Goal: Transaction & Acquisition: Purchase product/service

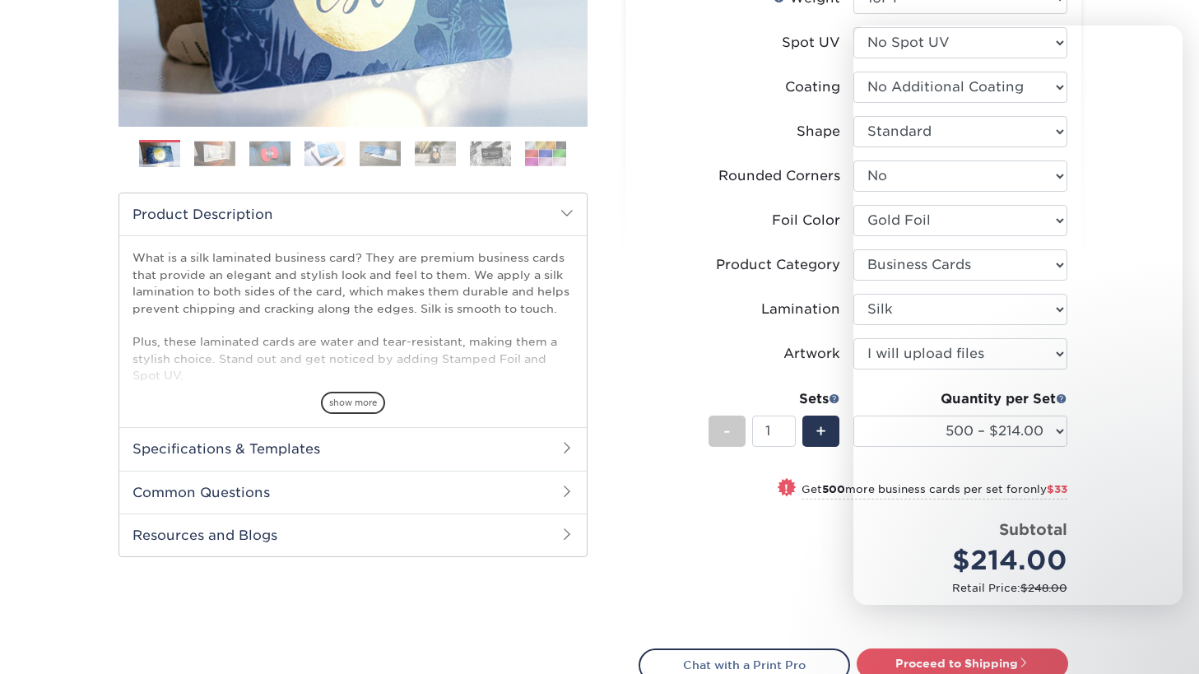
select select "2.00x3.50"
select select "0"
select select "acffa4a5-22f9-4585-ba3f-0adaa54b8c85"
select select "3b5148f1-0588-4f88-a218-97bcfdce65c1"
select select "ccacb42f-45f7-42d3-bbd3-7c8421cf37f0"
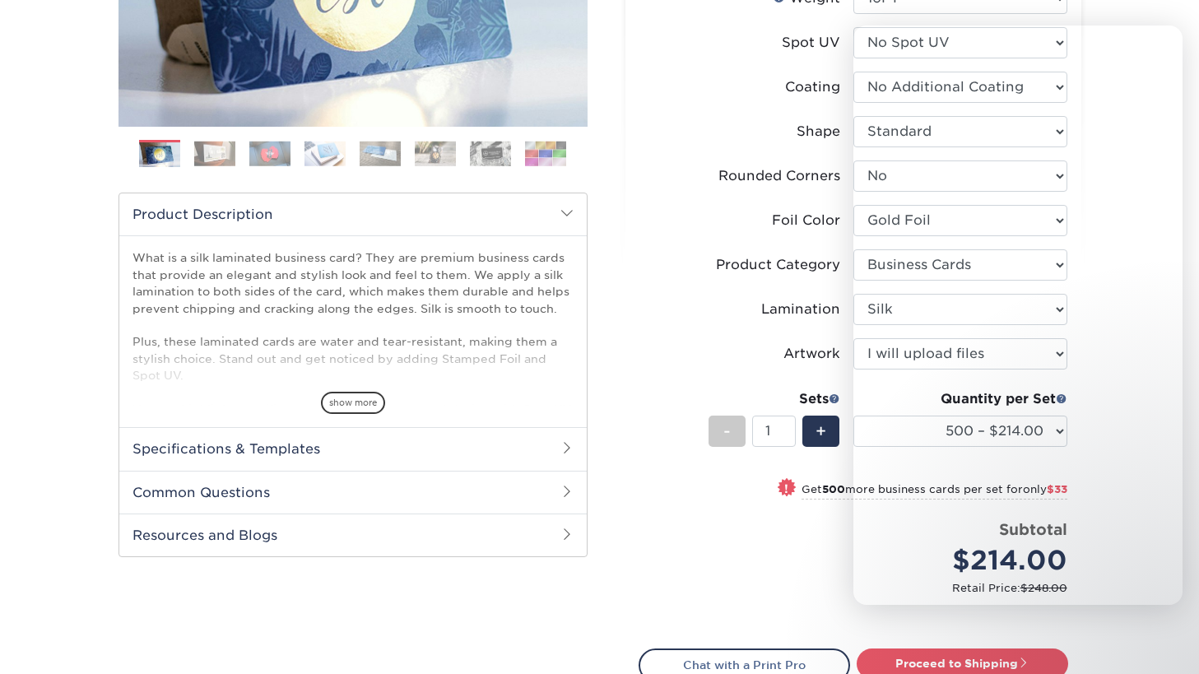
select select "upload"
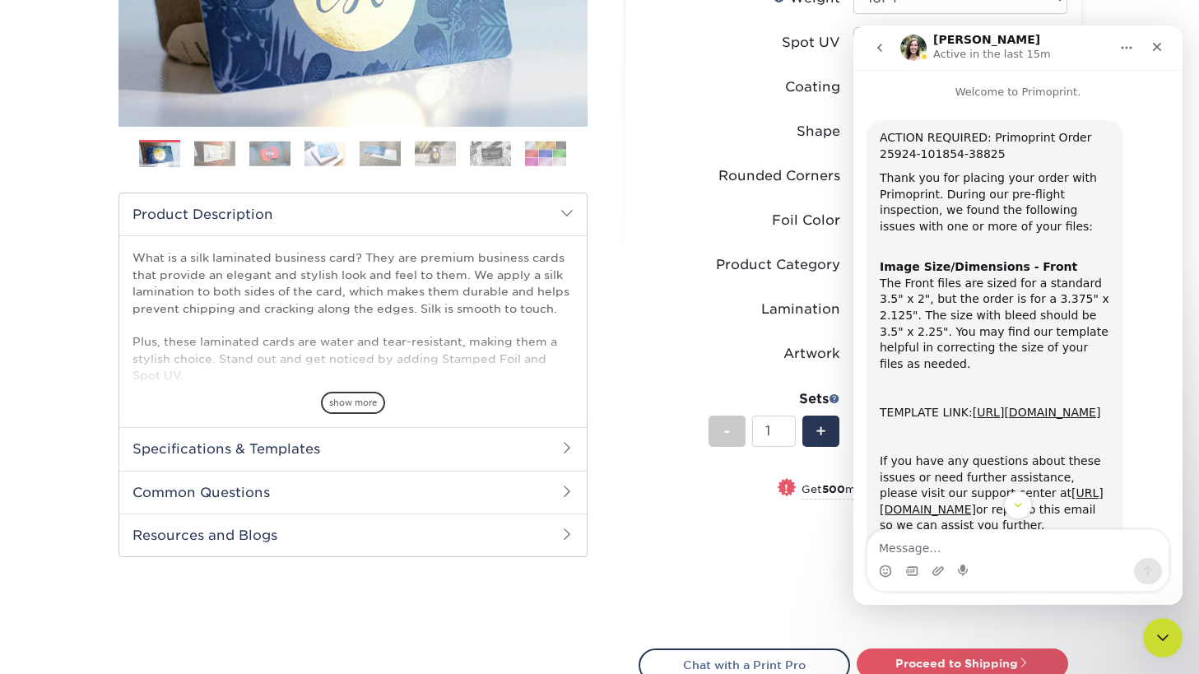
scroll to position [57, 0]
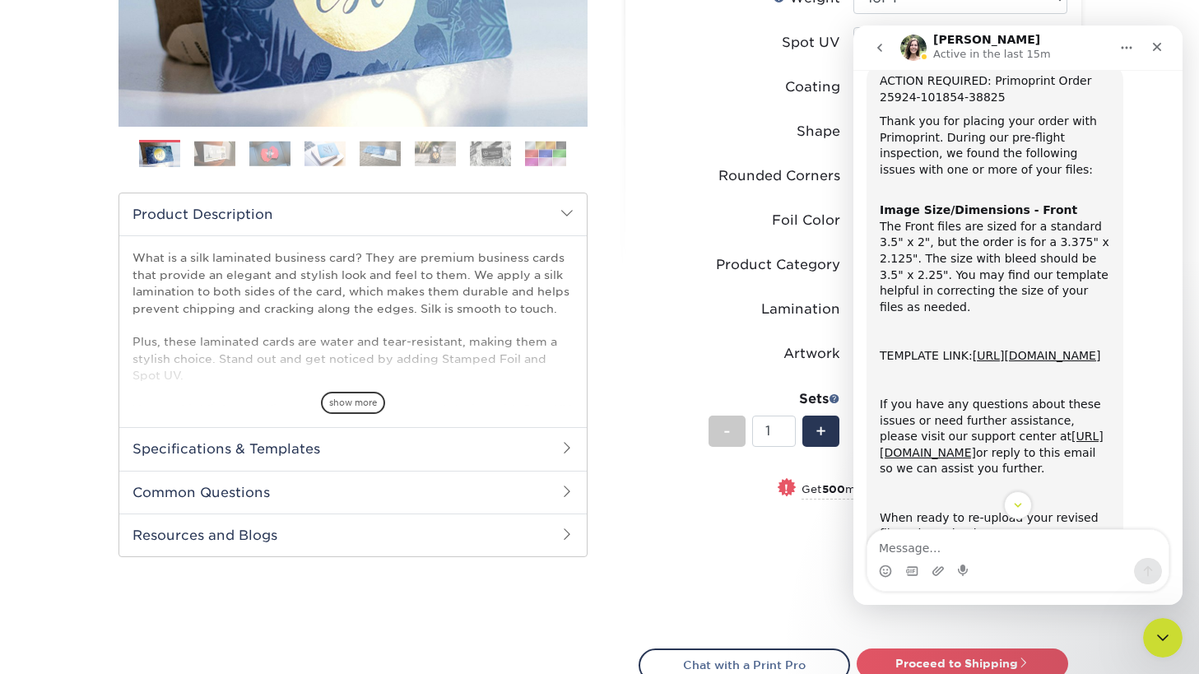
click at [700, 99] on label "Coating" at bounding box center [746, 87] width 214 height 31
click at [879, 46] on icon "go back" at bounding box center [879, 48] width 5 height 8
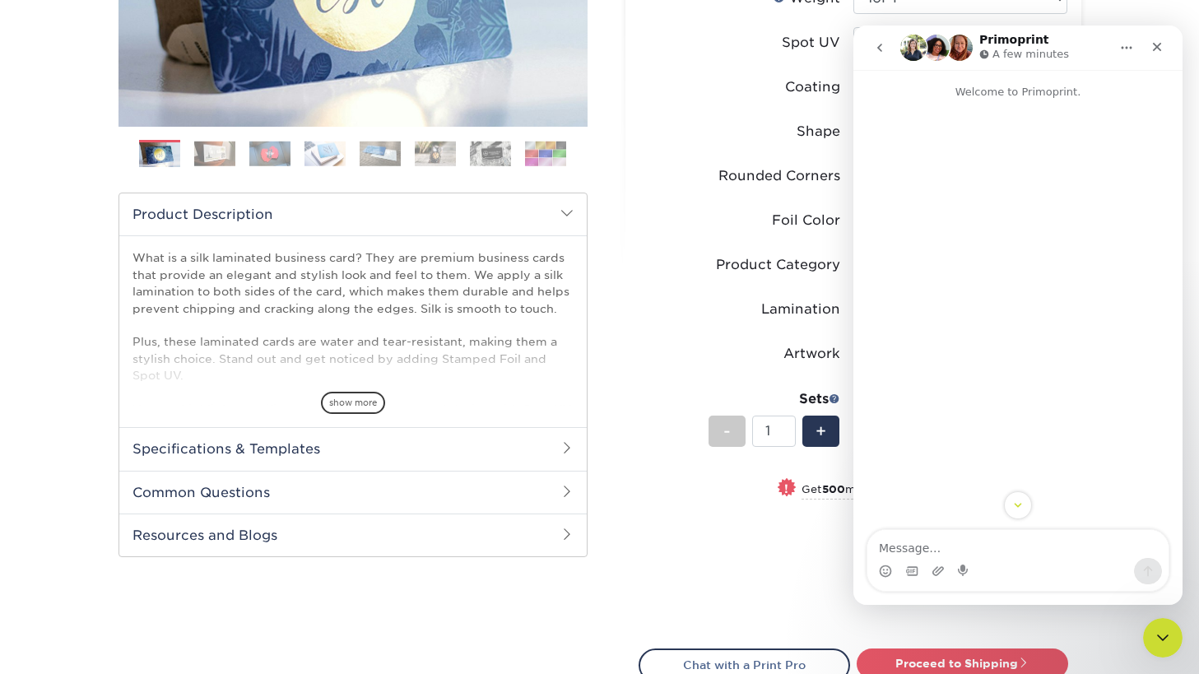
scroll to position [0, 0]
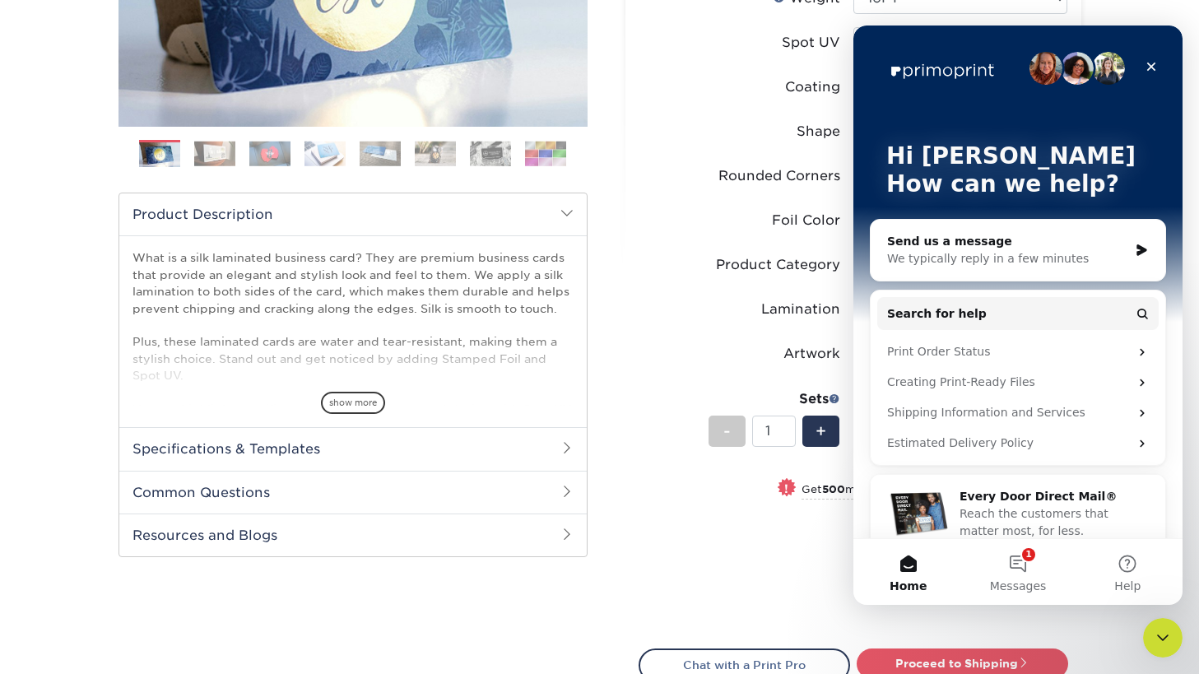
click at [697, 72] on label "Coating" at bounding box center [746, 87] width 214 height 31
click at [1151, 65] on icon "Close" at bounding box center [1150, 66] width 13 height 13
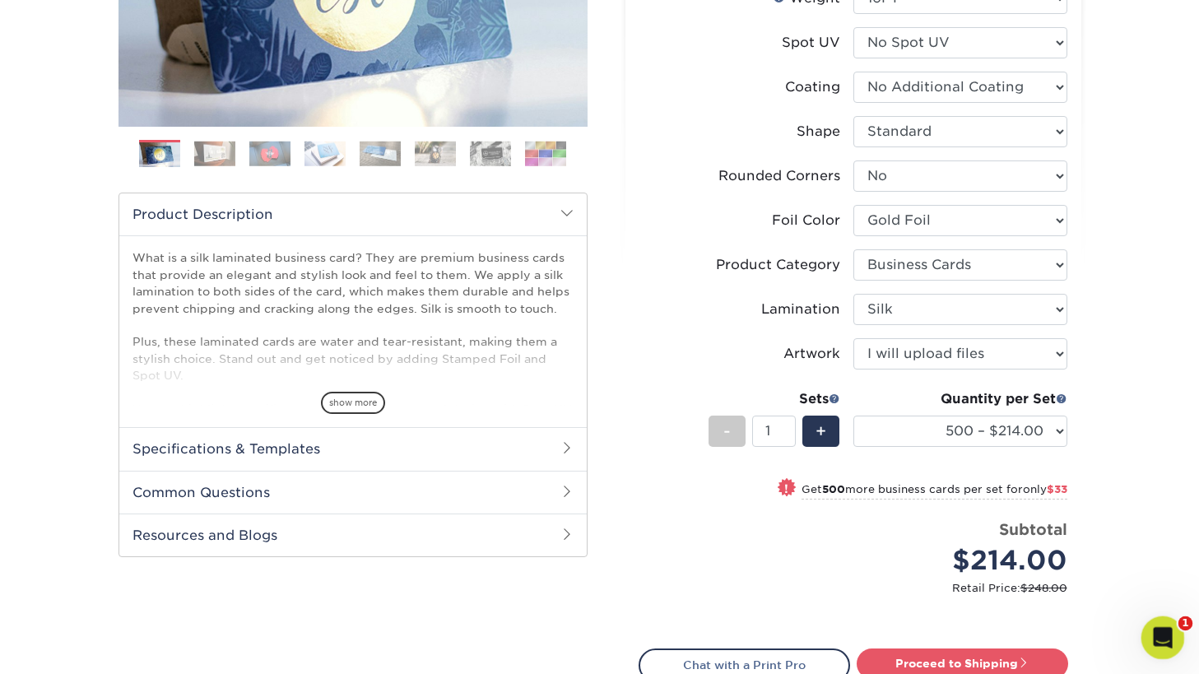
click at [1158, 637] on icon "Open Intercom Messenger" at bounding box center [1160, 634] width 12 height 13
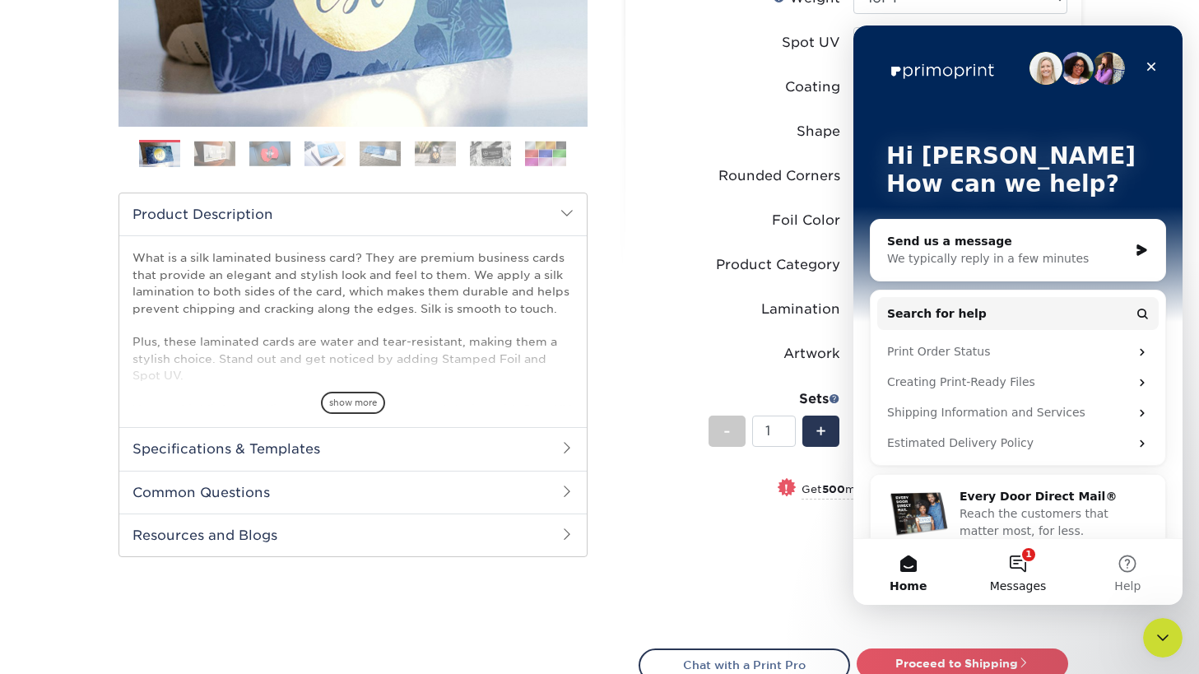
click at [1024, 563] on button "1 Messages" at bounding box center [1016, 572] width 109 height 66
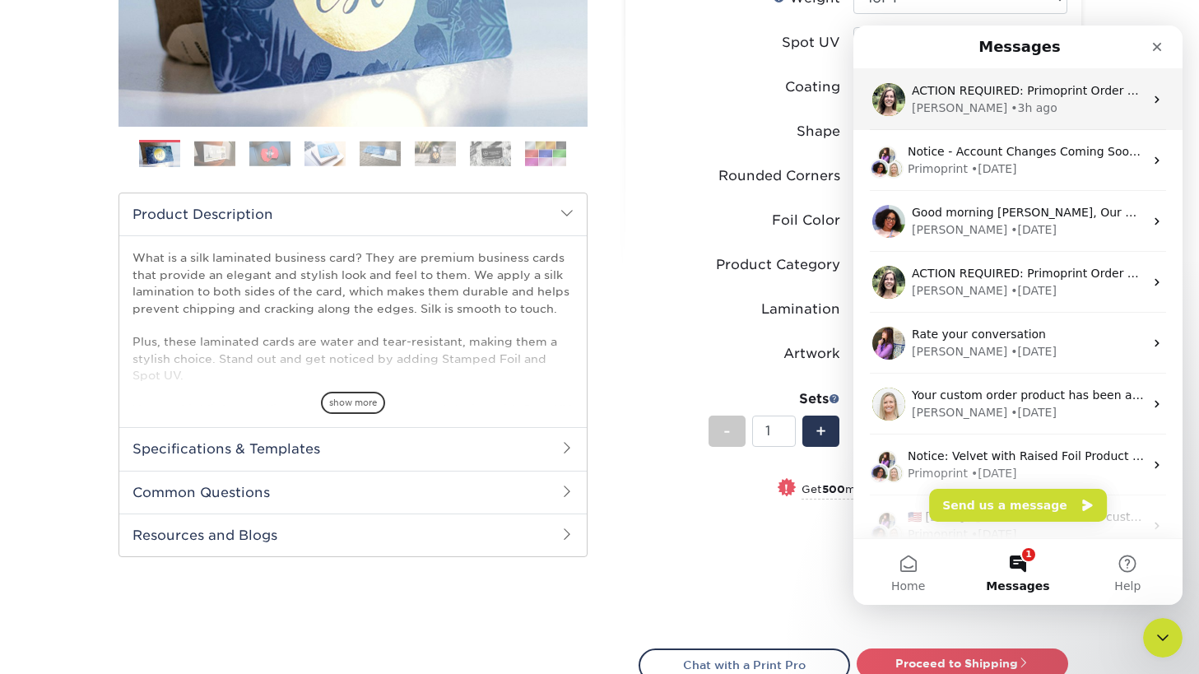
click at [1045, 113] on div "[PERSON_NAME] • 3h ago" at bounding box center [1027, 108] width 232 height 17
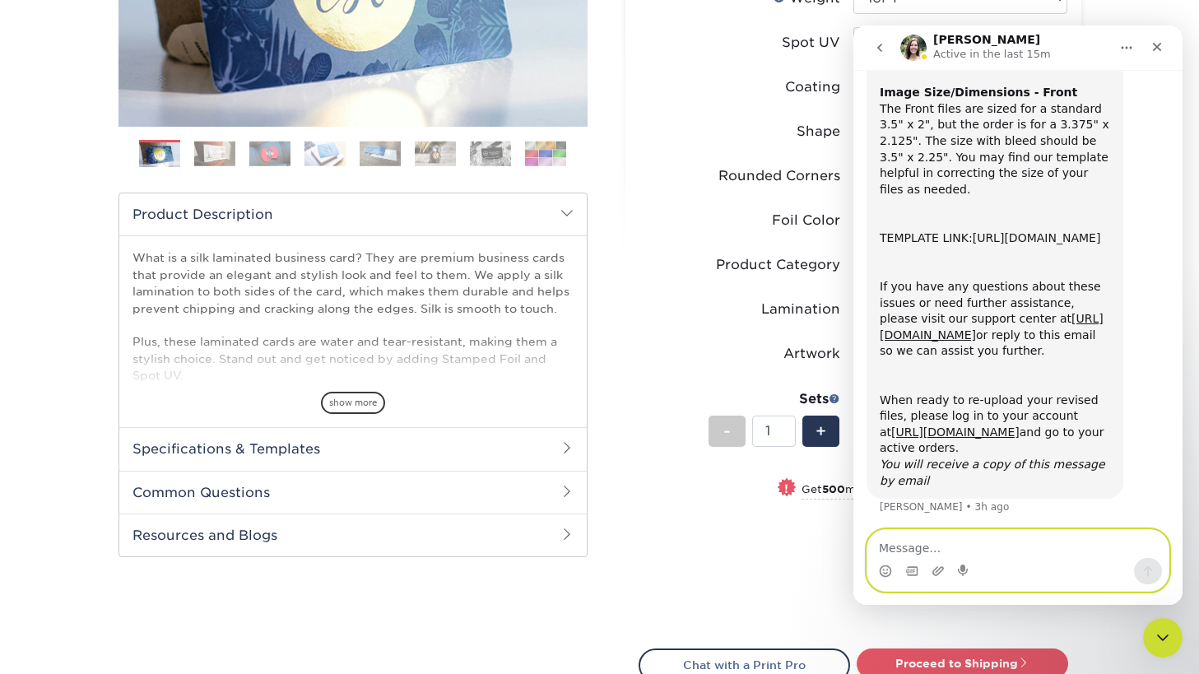
scroll to position [180, 0]
